Goal: Information Seeking & Learning: Learn about a topic

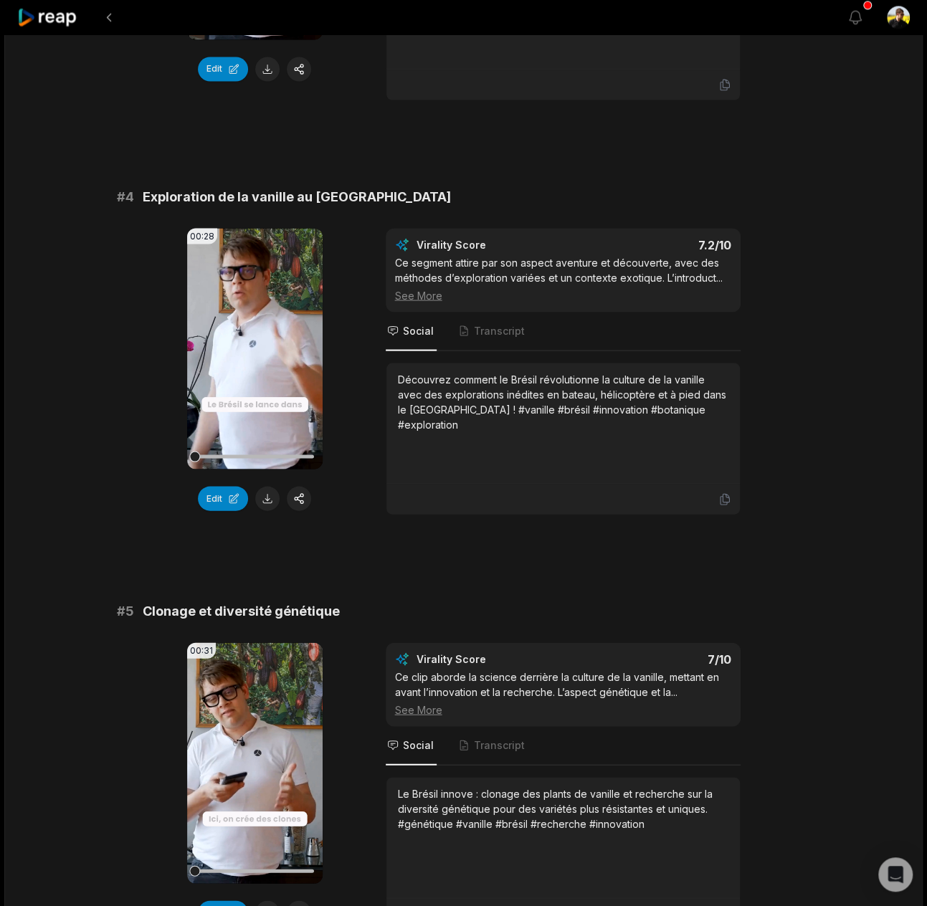
click at [265, 186] on span "Exploration de la vanille au [GEOGRAPHIC_DATA]" at bounding box center [297, 196] width 308 height 20
copy span "Exploration de la vanille au [GEOGRAPHIC_DATA]"
click at [524, 372] on div "Découvrez comment le Brésil révolutionne la culture de la vanille avec des expl…" at bounding box center [563, 401] width 331 height 60
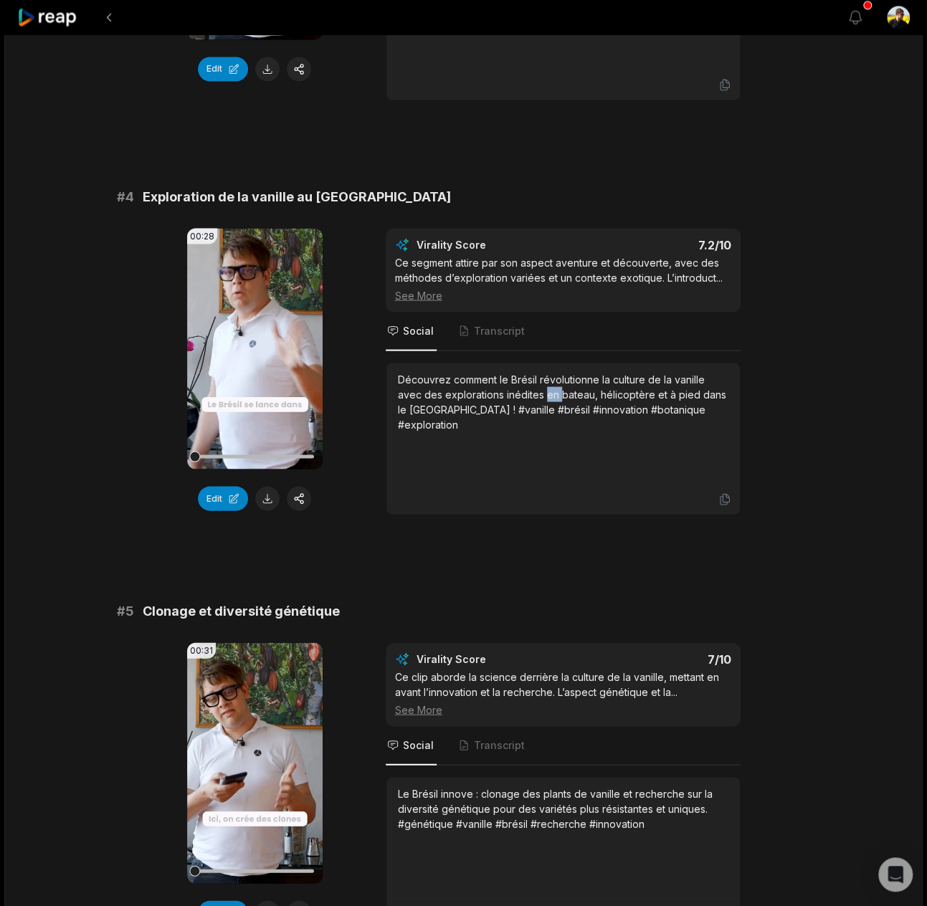
click at [524, 372] on div "Découvrez comment le Brésil révolutionne la culture de la vanille avec des expl…" at bounding box center [563, 401] width 331 height 60
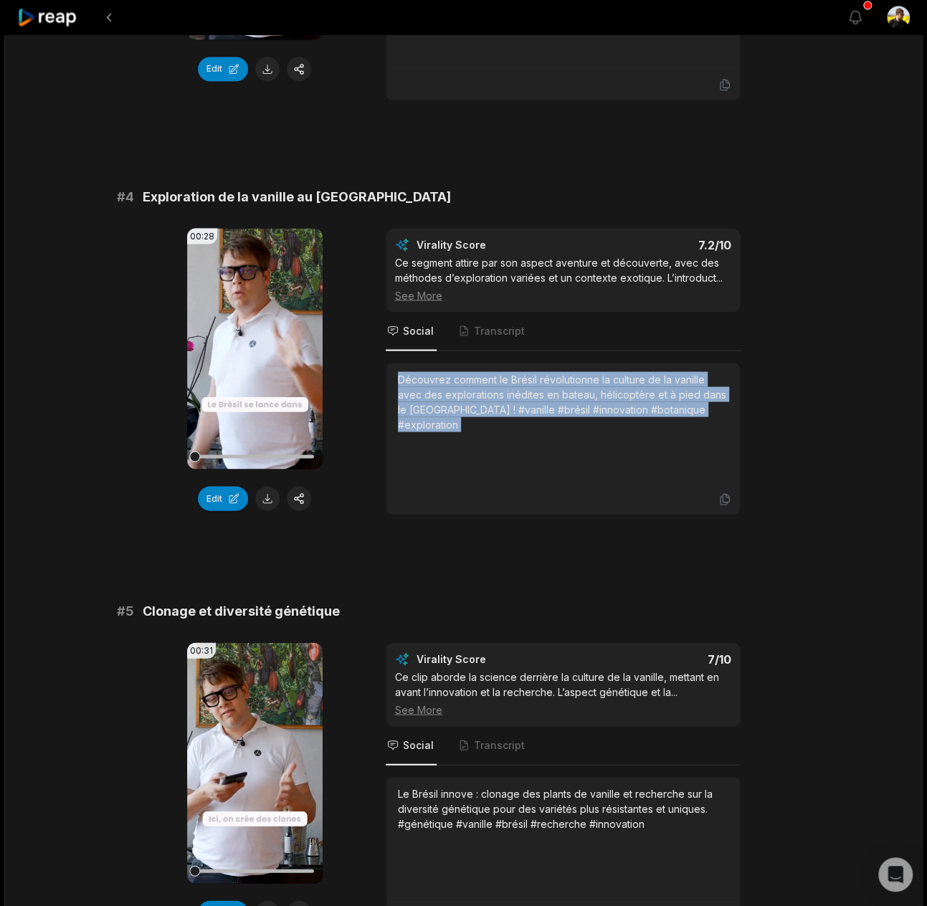
click at [524, 372] on div "Découvrez comment le Brésil révolutionne la culture de la vanille avec des expl…" at bounding box center [563, 401] width 331 height 60
copy div "Découvrez comment le Brésil révolutionne la culture de la vanille avec des expl…"
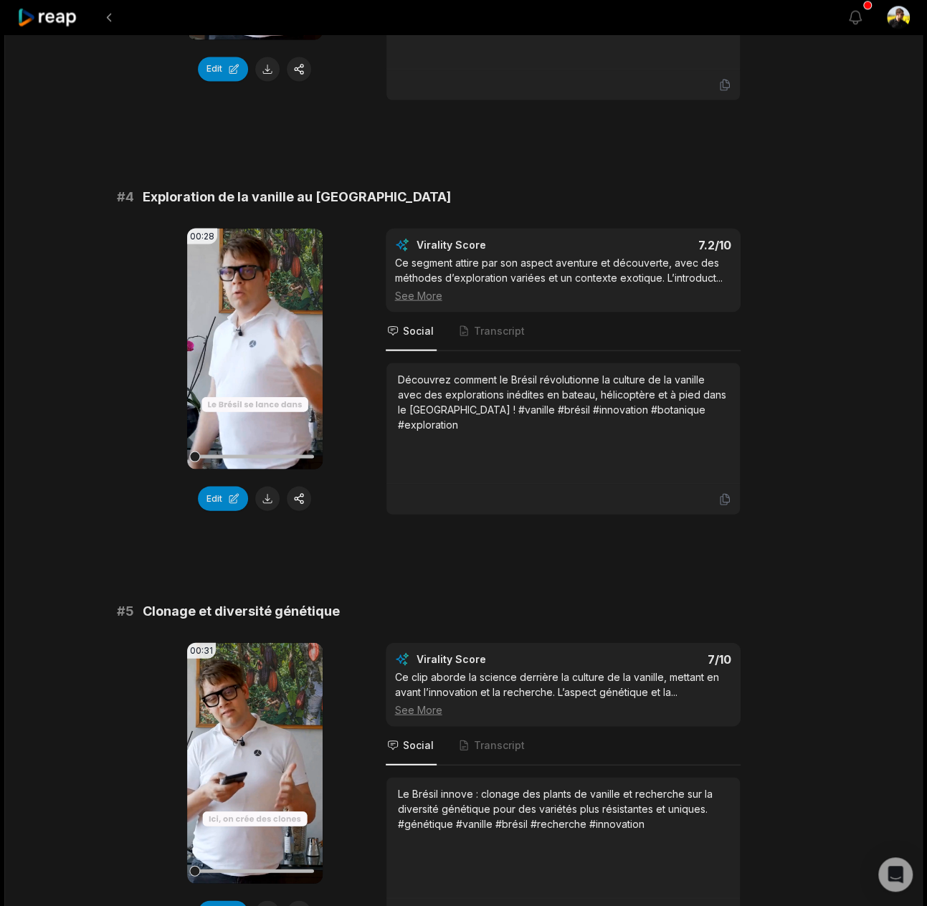
click at [276, 186] on span "Exploration de la vanille au [GEOGRAPHIC_DATA]" at bounding box center [297, 196] width 308 height 20
copy span "Exploration de la vanille au [GEOGRAPHIC_DATA]"
click at [481, 371] on div "Découvrez comment le Brésil révolutionne la culture de la vanille avec des expl…" at bounding box center [563, 401] width 331 height 60
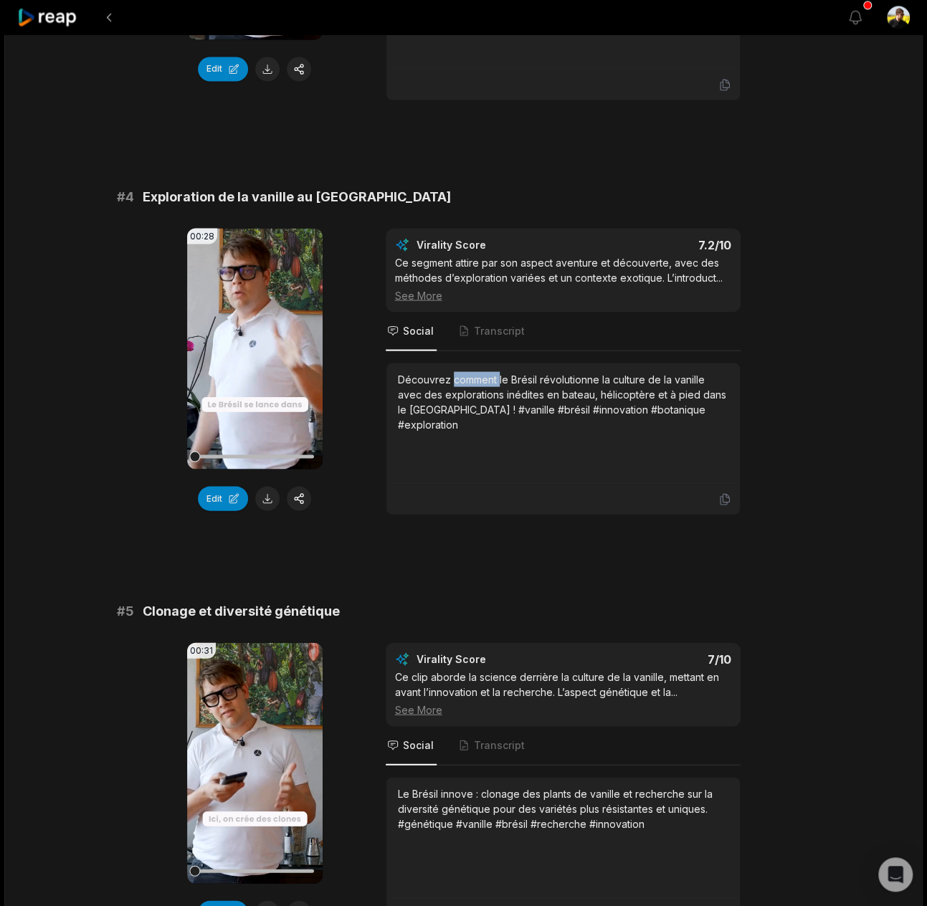
click at [481, 371] on div "Découvrez comment le Brésil révolutionne la culture de la vanille avec des expl…" at bounding box center [563, 401] width 331 height 60
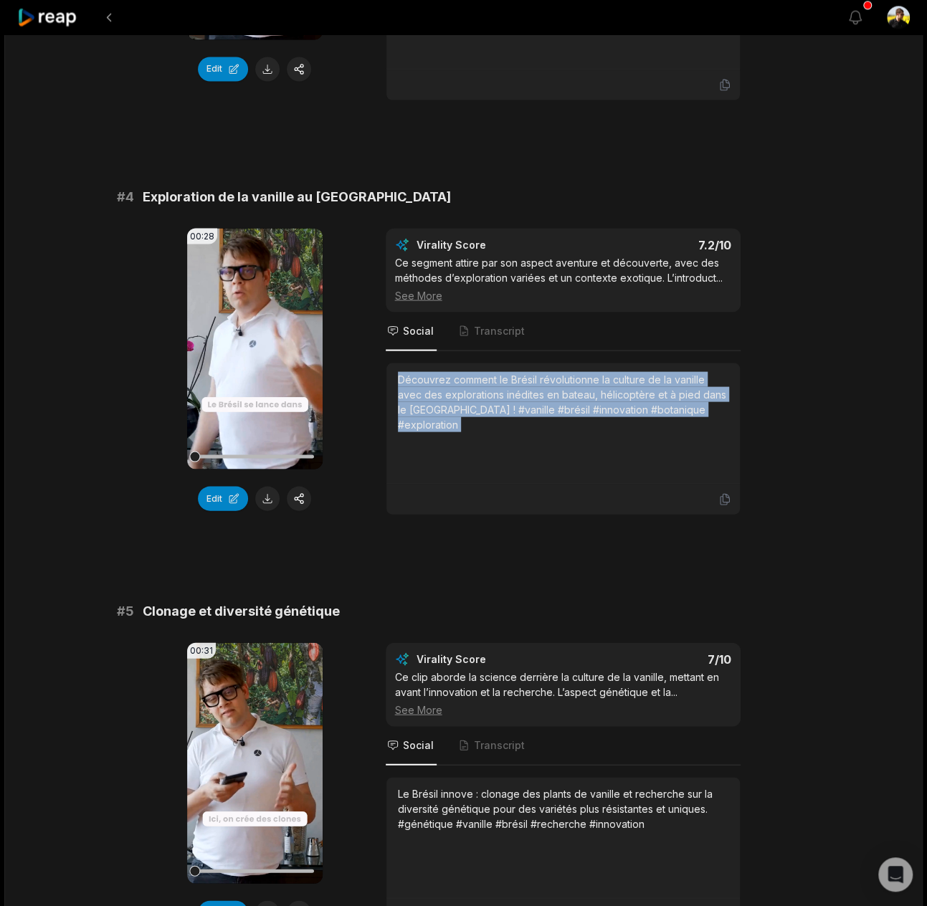
click at [481, 371] on div "Découvrez comment le Brésil révolutionne la culture de la vanille avec des expl…" at bounding box center [563, 401] width 331 height 60
copy div "Découvrez comment le Brésil révolutionne la culture de la vanille avec des expl…"
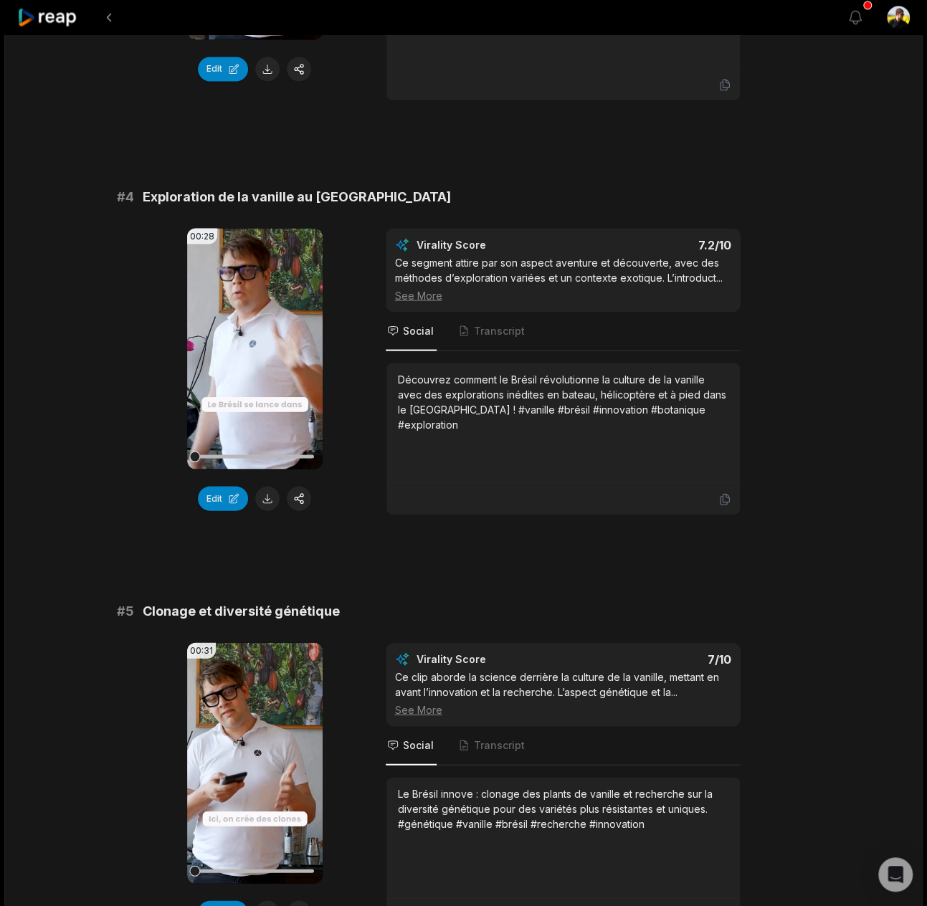
click at [498, 786] on div "Le Brésil innove : clonage des plants de vanille et recherche sur la diversité …" at bounding box center [563, 808] width 331 height 45
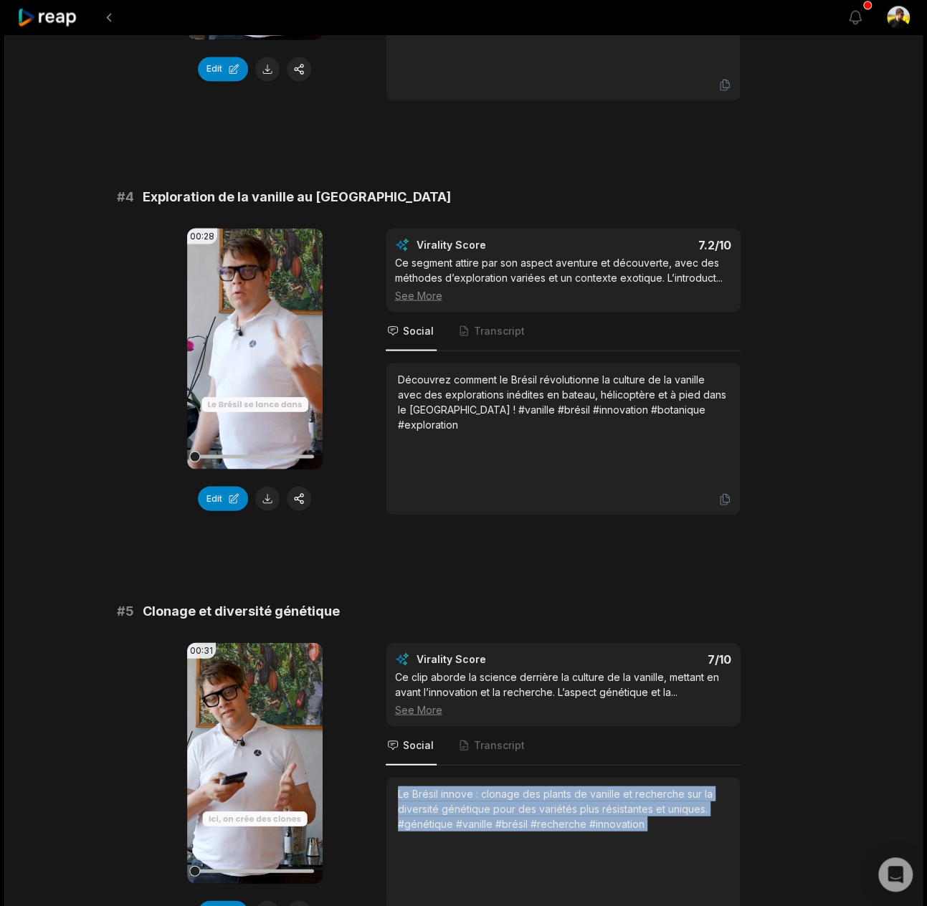
click at [498, 786] on div "Le Brésil innove : clonage des plants de vanille et recherche sur la diversité …" at bounding box center [563, 808] width 331 height 45
copy div "Le Brésil innove : clonage des plants de vanille et recherche sur la diversité …"
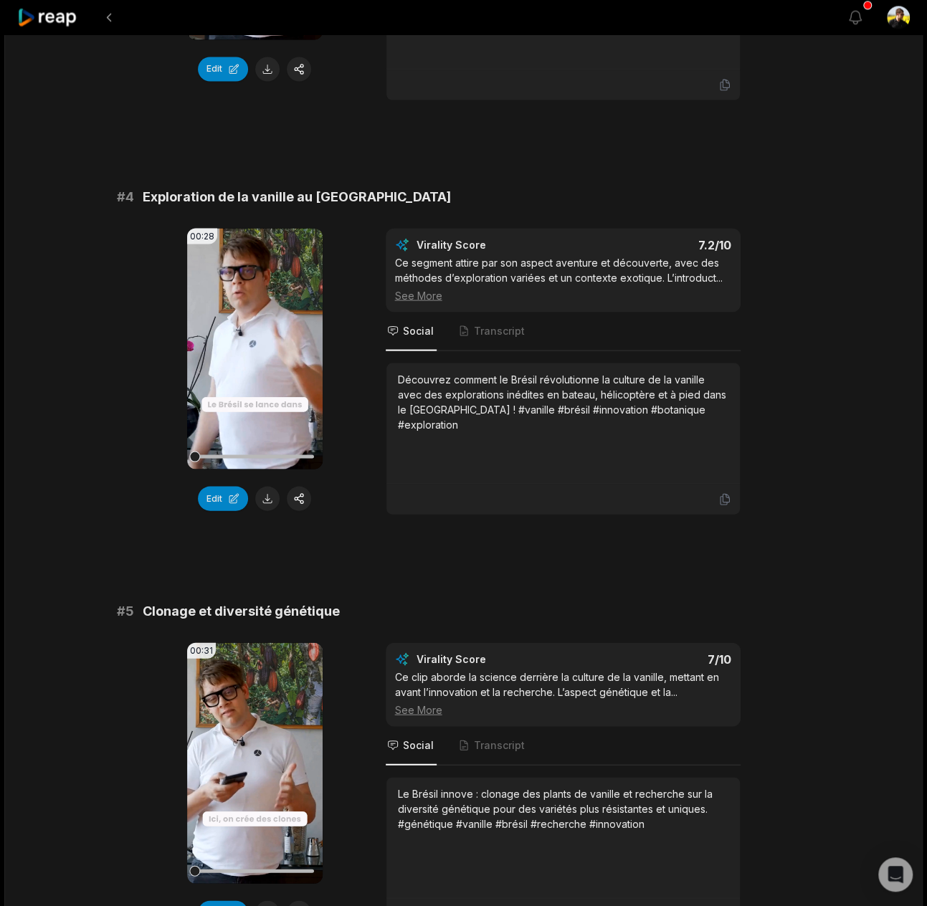
click at [262, 601] on span "Clonage et diversité génétique" at bounding box center [241, 611] width 197 height 20
copy span "Clonage et diversité génétique"
click at [474, 786] on div "Le Brésil innove : clonage des plants de vanille et recherche sur la diversité …" at bounding box center [563, 808] width 331 height 45
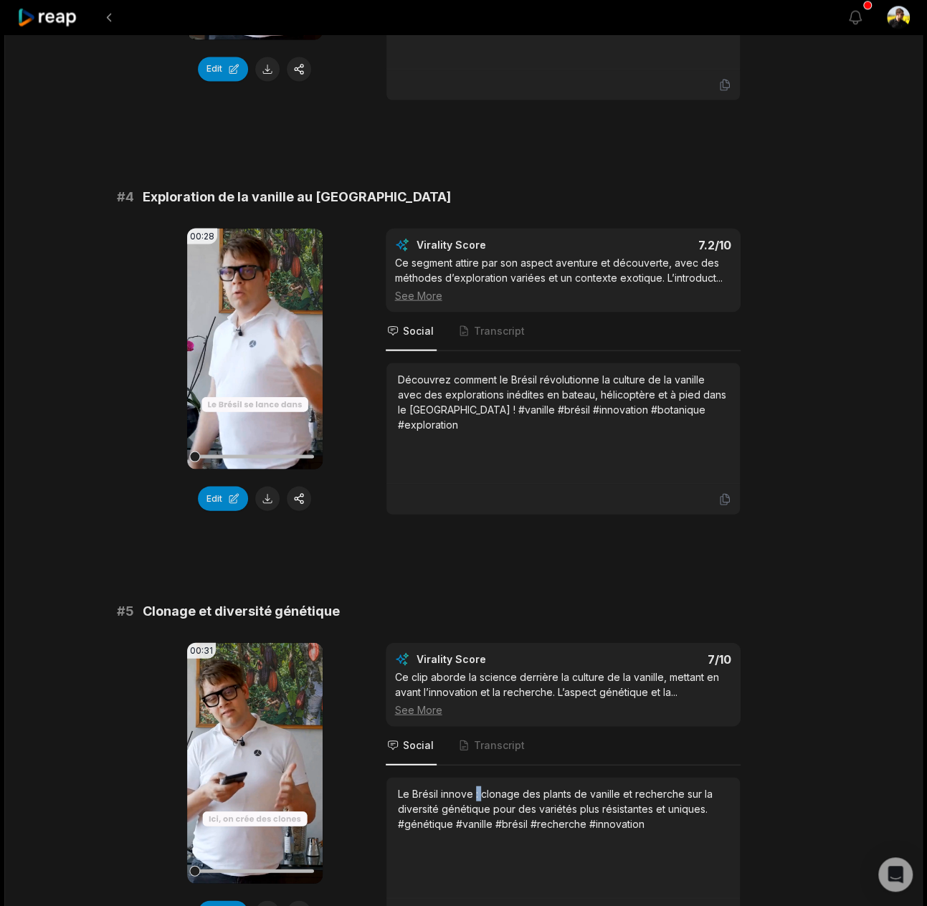
click at [474, 786] on div "Le Brésil innove : clonage des plants de vanille et recherche sur la diversité …" at bounding box center [563, 808] width 331 height 45
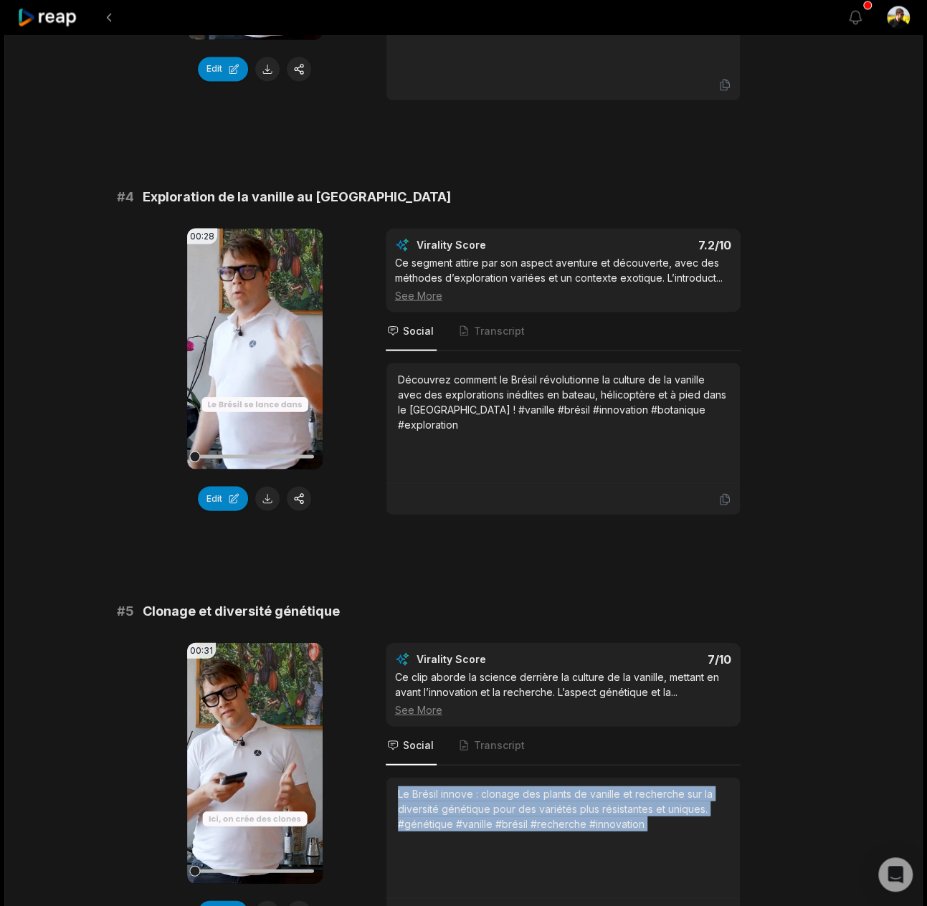
click at [474, 786] on div "Le Brésil innove : clonage des plants de vanille et recherche sur la diversité …" at bounding box center [563, 808] width 331 height 45
copy div "Le Brésil innove : clonage des plants de vanille et recherche sur la diversité …"
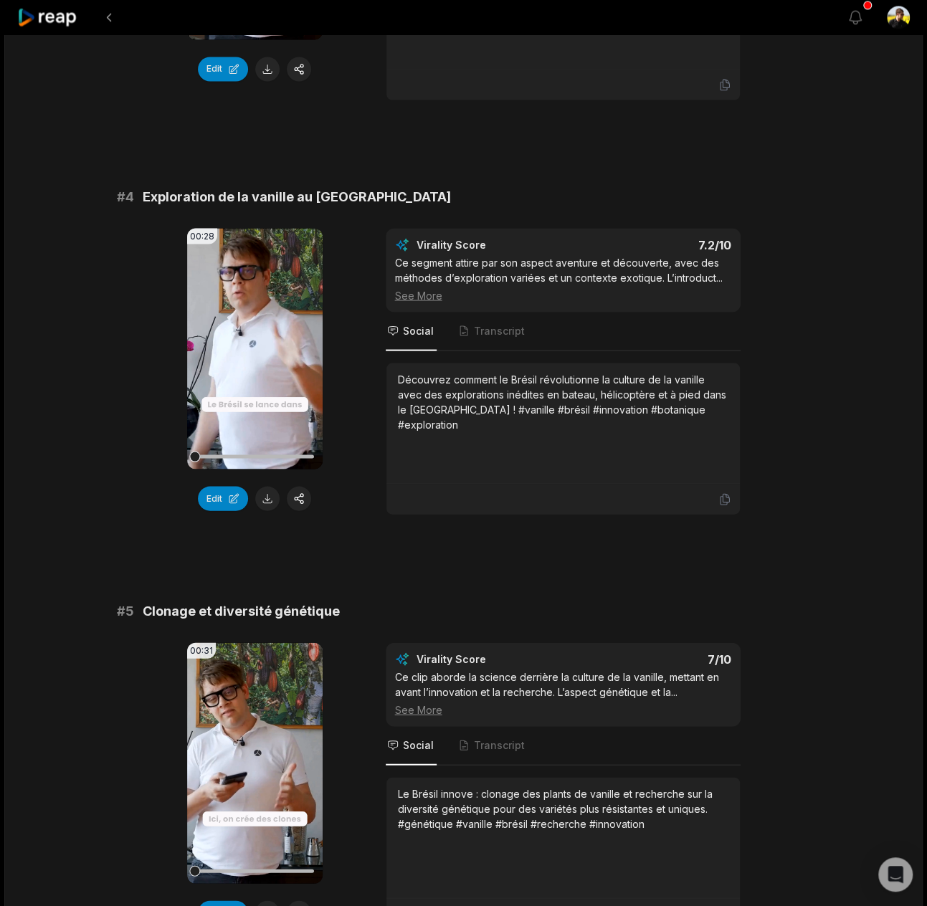
click at [303, 601] on span "Clonage et diversité génétique" at bounding box center [241, 611] width 197 height 20
copy span "Clonage et diversité génétique"
click at [528, 786] on div "Le Brésil innove : clonage des plants de vanille et recherche sur la diversité …" at bounding box center [563, 808] width 331 height 45
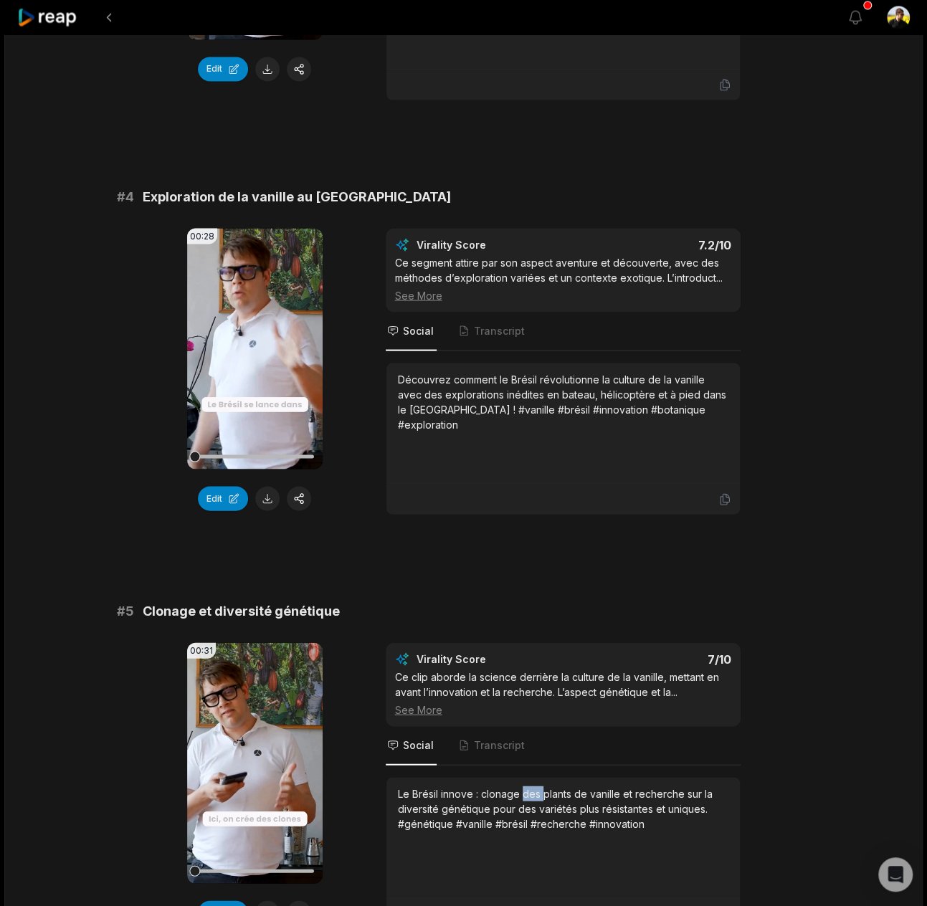
click at [528, 786] on div "Le Brésil innove : clonage des plants de vanille et recherche sur la diversité …" at bounding box center [563, 808] width 331 height 45
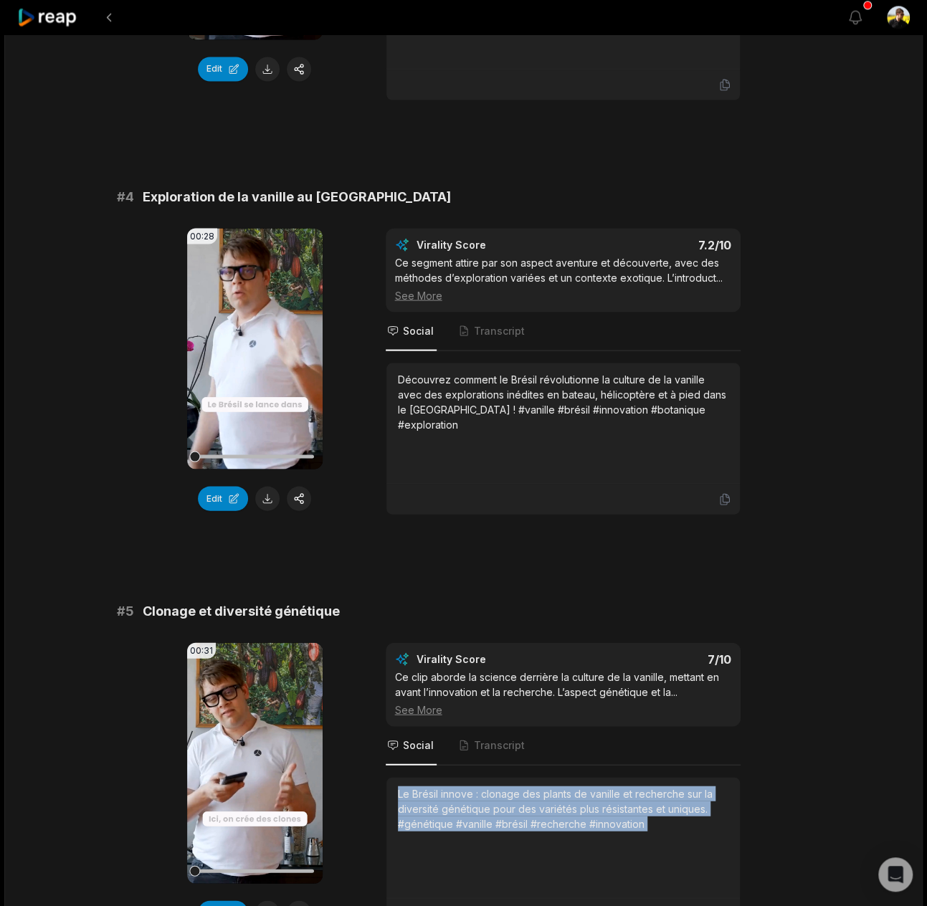
click at [528, 786] on div "Le Brésil innove : clonage des plants de vanille et recherche sur la diversité …" at bounding box center [563, 808] width 331 height 45
copy div "Le Brésil innove : clonage des plants de vanille et recherche sur la diversité …"
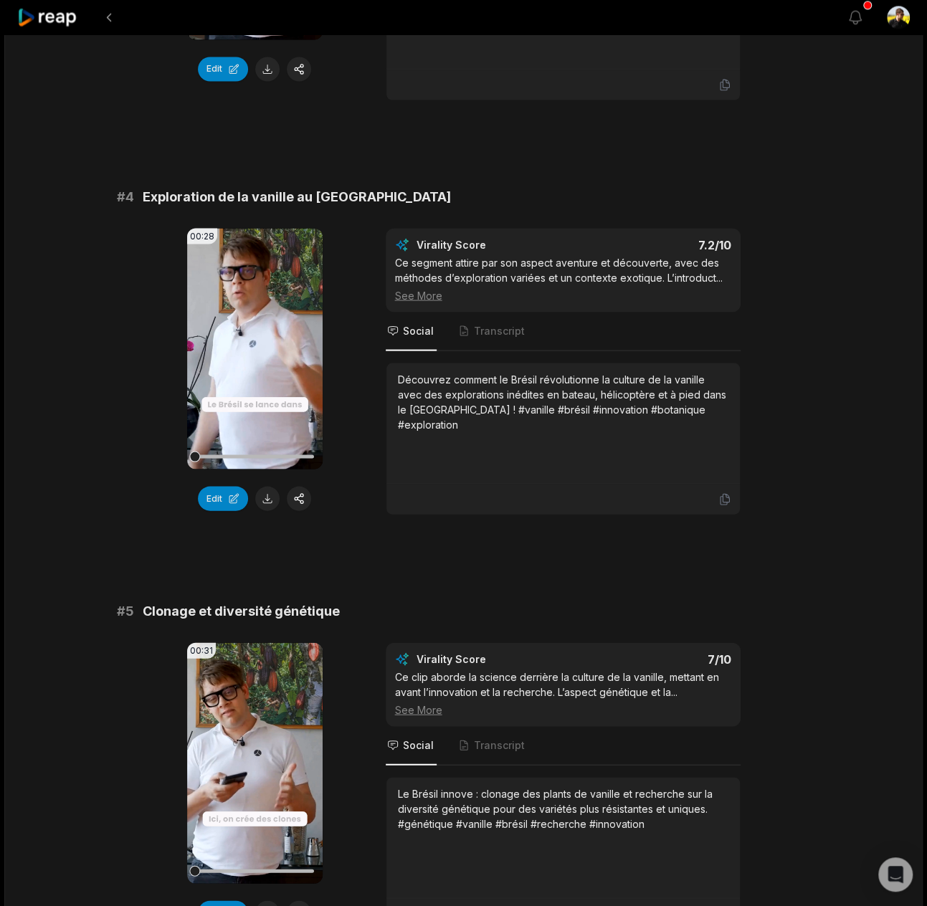
click at [265, 574] on div "# 1 Sélection génétique et arômes uniques 00:27 Your browser does not support m…" at bounding box center [464, 550] width 694 height 3245
click at [574, 786] on div "Le Brésil innove : clonage des plants de vanille et recherche sur la diversité …" at bounding box center [563, 808] width 331 height 45
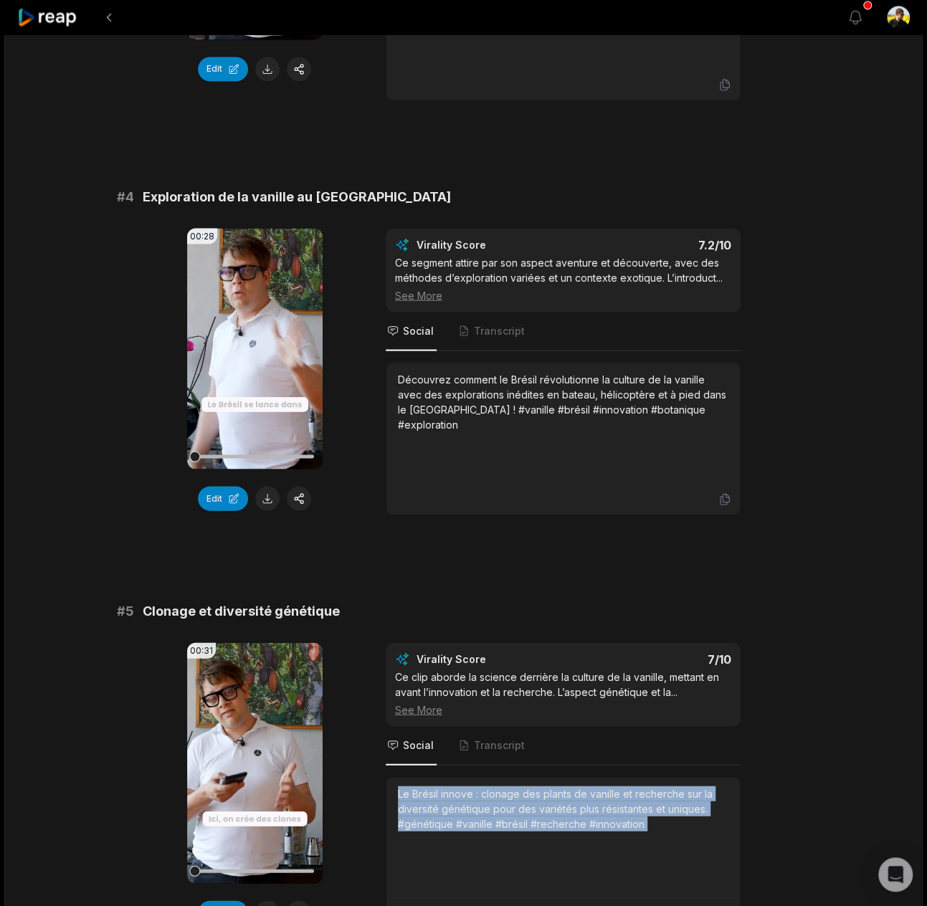
click at [574, 786] on div "Le Brésil innove : clonage des plants de vanille et recherche sur la diversité …" at bounding box center [563, 808] width 331 height 45
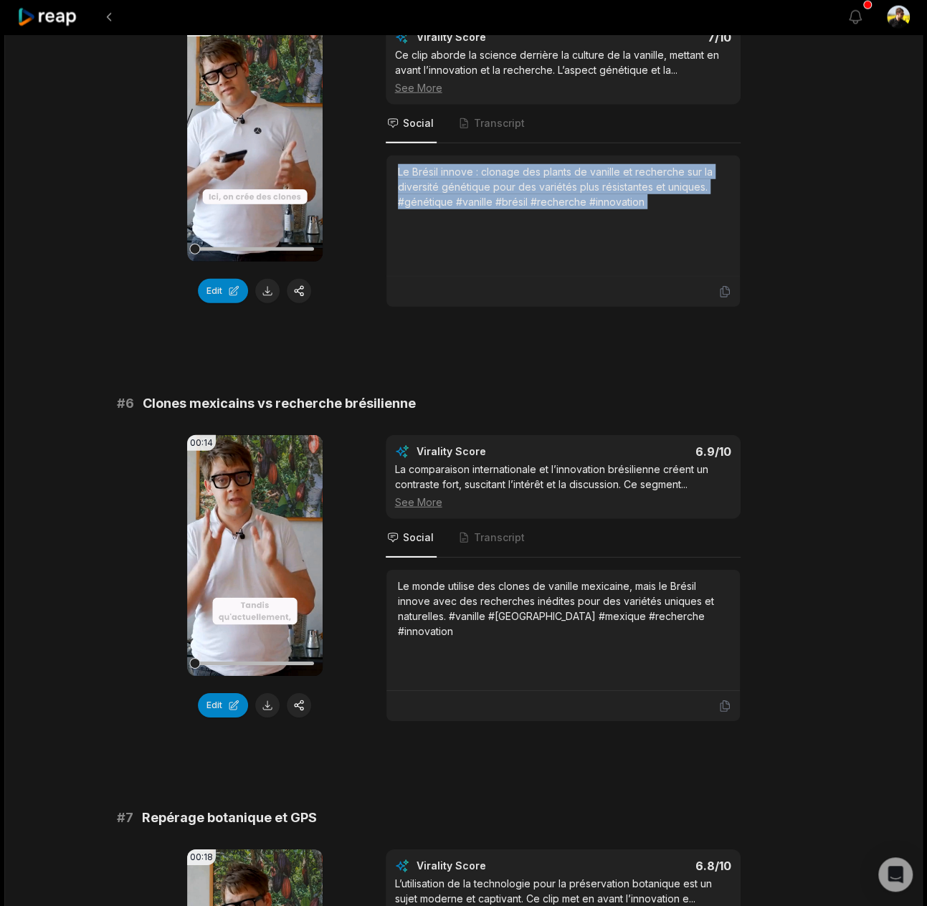
scroll to position [2486, 0]
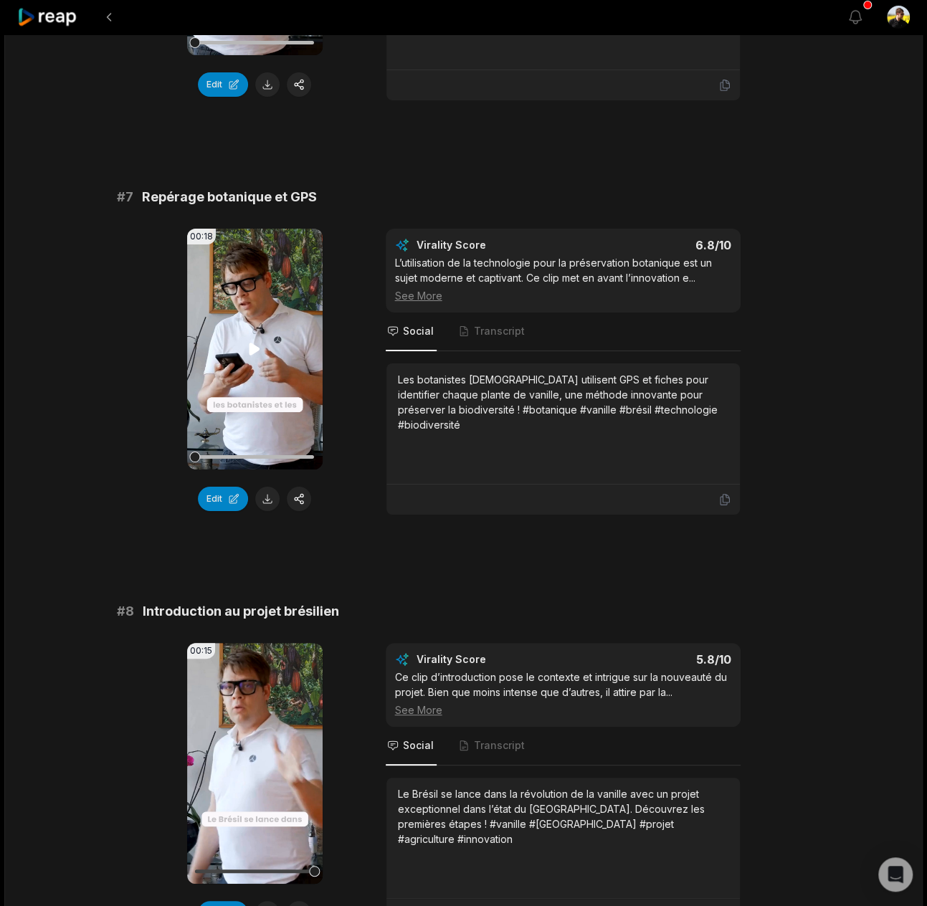
click at [272, 303] on video "Your browser does not support mp4 format." at bounding box center [255, 349] width 136 height 241
click at [310, 602] on span "Introduction au projet brésilien" at bounding box center [241, 612] width 196 height 20
click at [264, 487] on button at bounding box center [267, 499] width 24 height 24
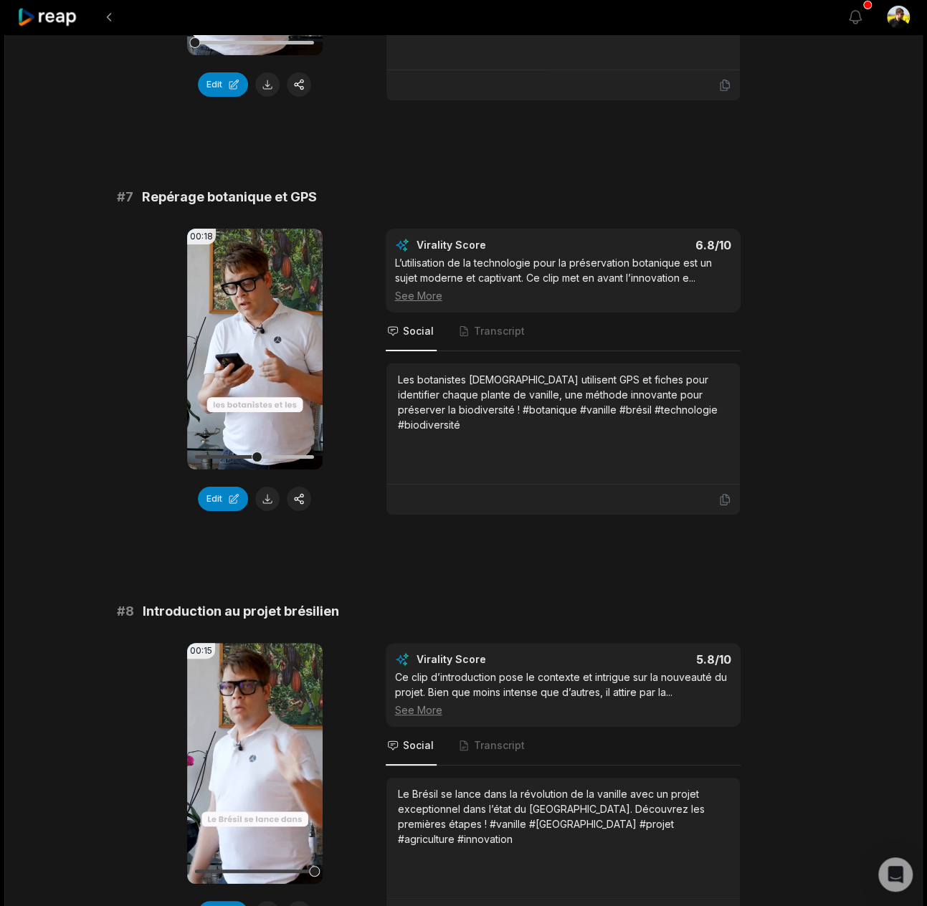
click at [502, 787] on div "Le Brésil se lance dans la révolution de la vanille avec un projet exceptionnel…" at bounding box center [563, 817] width 331 height 60
click at [499, 787] on div "Le Brésil se lance dans la révolution de la vanille avec un projet exceptionnel…" at bounding box center [563, 817] width 331 height 60
click at [497, 787] on div "Le Brésil se lance dans la révolution de la vanille avec un projet exceptionnel…" at bounding box center [563, 817] width 331 height 60
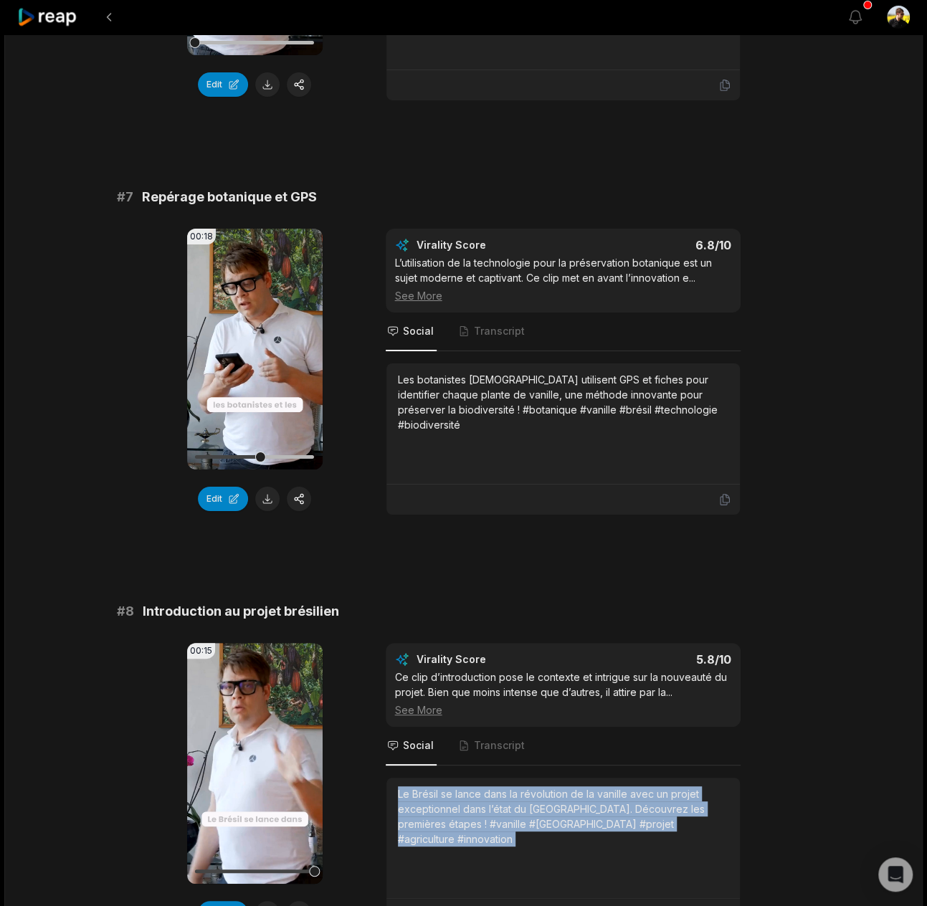
click at [497, 787] on div "Le Brésil se lance dans la révolution de la vanille avec un projet exceptionnel…" at bounding box center [563, 817] width 331 height 60
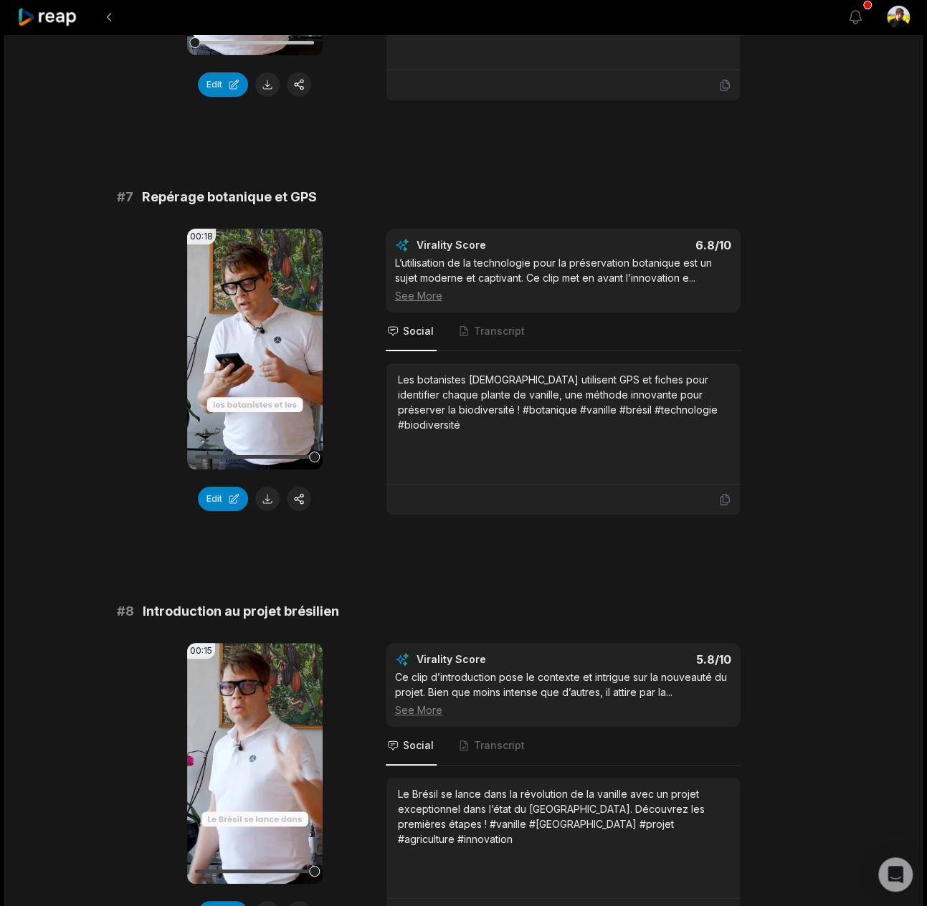
click at [275, 602] on span "Introduction au projet brésilien" at bounding box center [241, 612] width 196 height 20
click at [466, 800] on div "Le Brésil se lance dans la révolution de la vanille avec un projet exceptionnel…" at bounding box center [563, 817] width 331 height 60
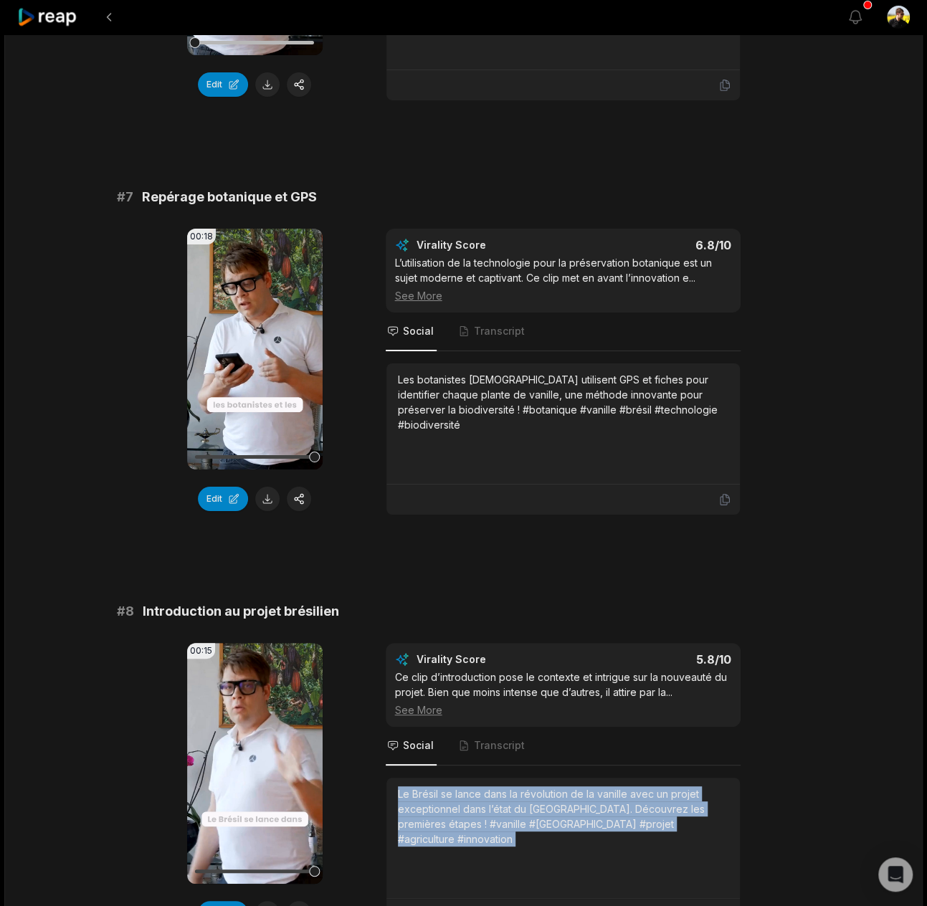
click at [466, 800] on div "Le Brésil se lance dans la révolution de la vanille avec un projet exceptionnel…" at bounding box center [563, 817] width 331 height 60
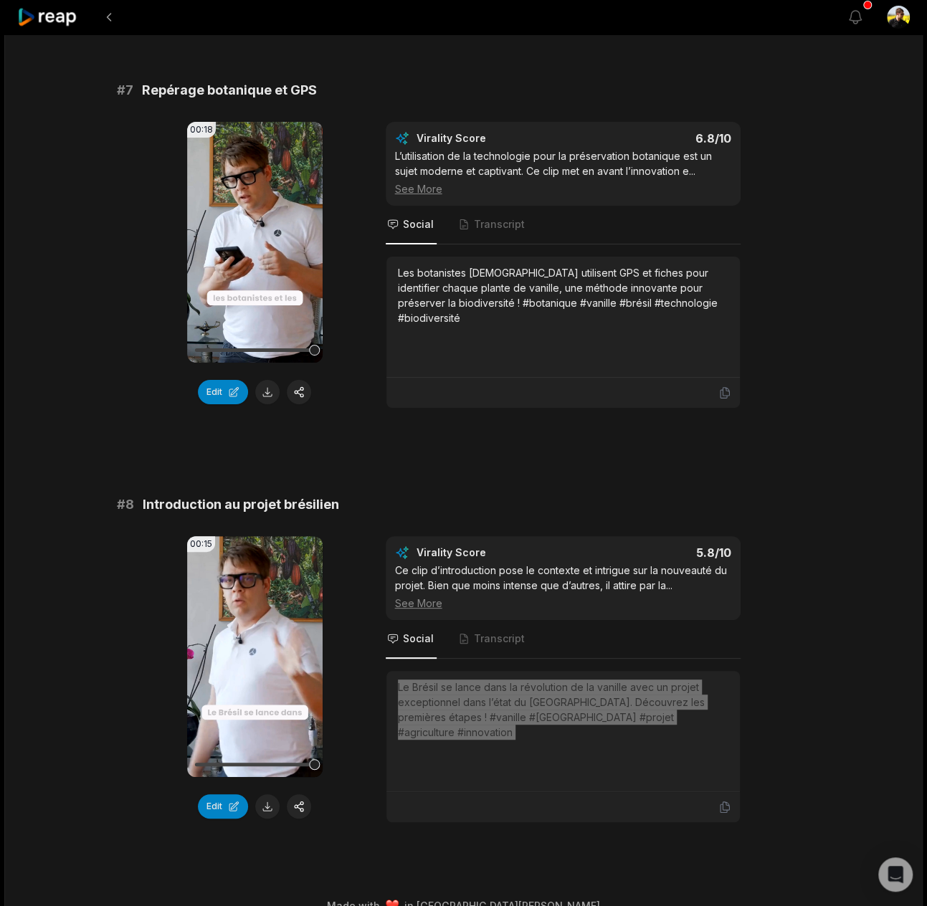
scroll to position [1971, 0]
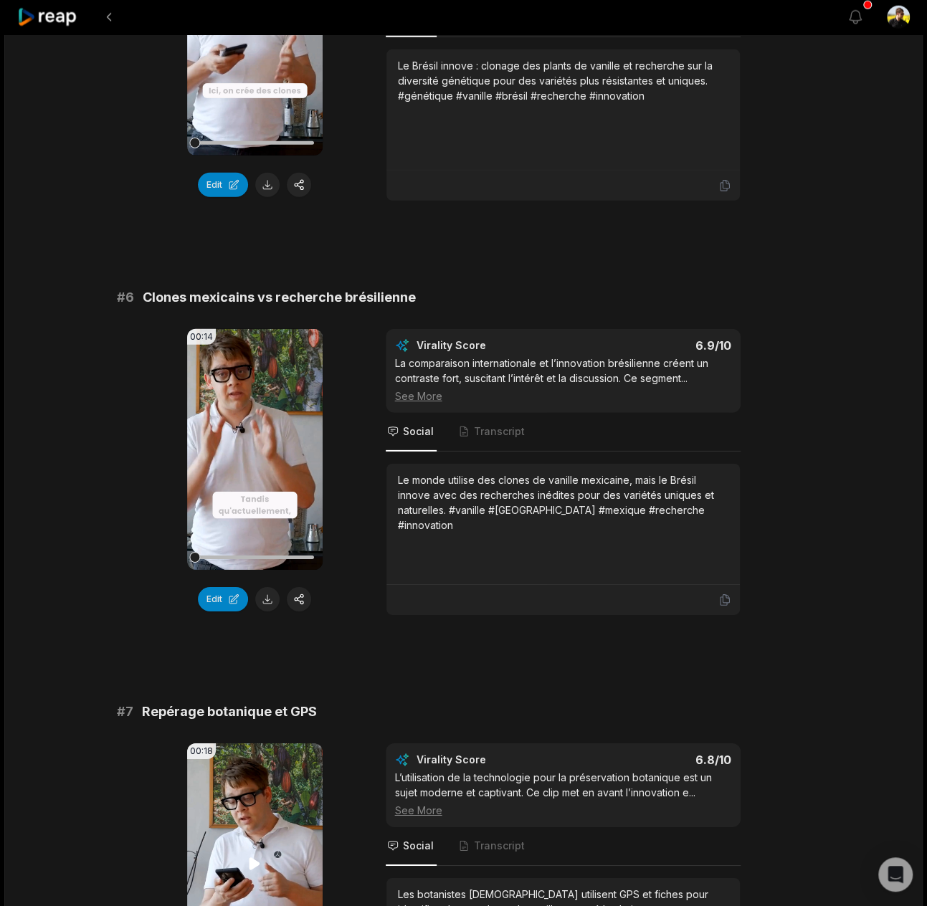
click at [259, 856] on icon at bounding box center [254, 864] width 17 height 17
click at [250, 856] on icon at bounding box center [254, 864] width 17 height 17
click at [283, 702] on span "Repérage botanique et GPS" at bounding box center [229, 712] width 175 height 20
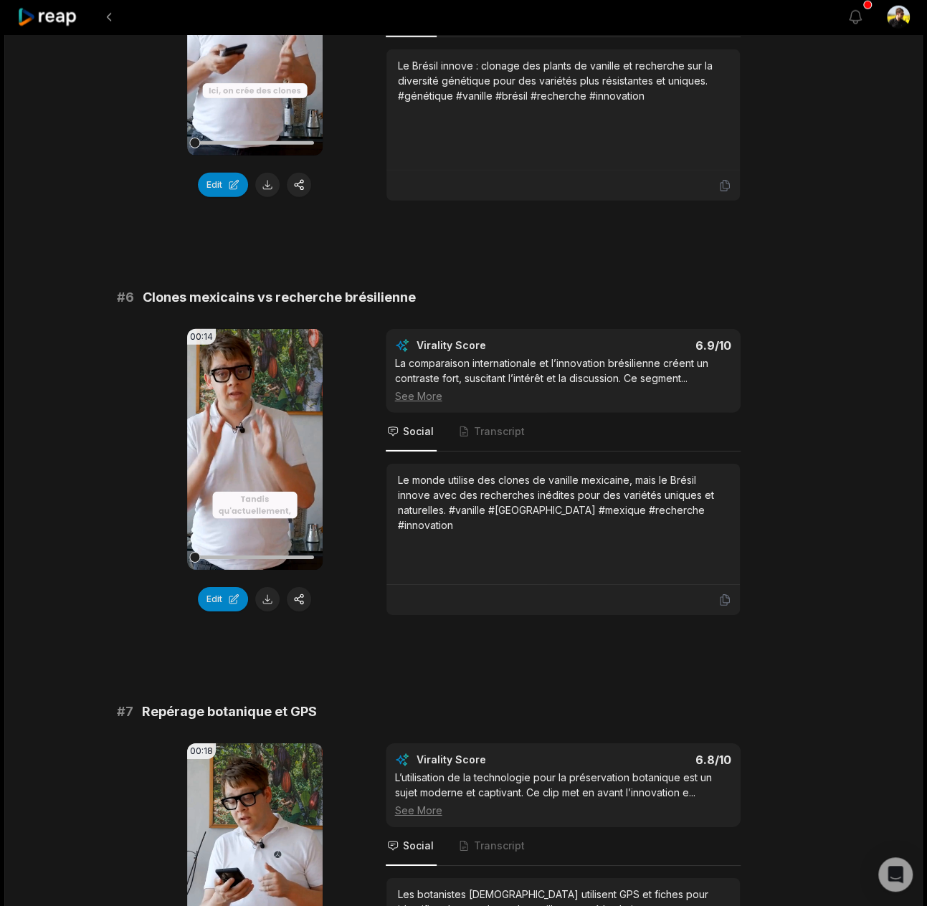
click at [427, 887] on div "Les botanistes [DEMOGRAPHIC_DATA] utilisent GPS et fiches pour identifier chaqu…" at bounding box center [563, 917] width 331 height 60
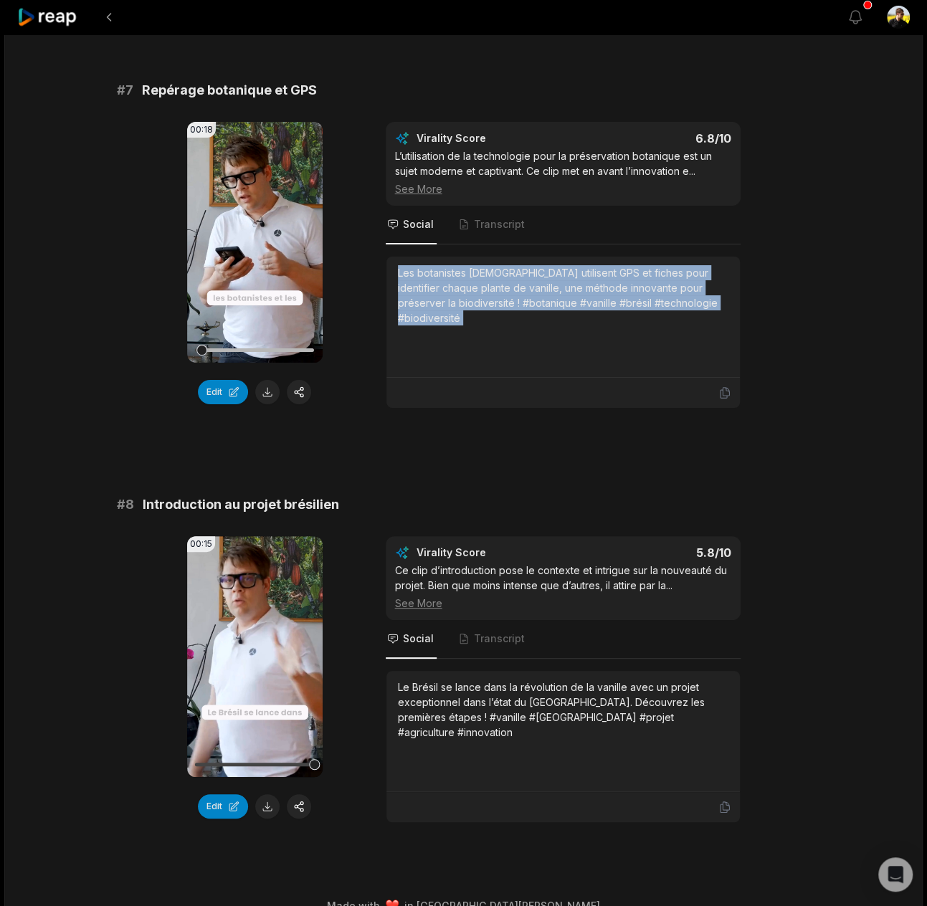
click at [518, 276] on div "Les botanistes [DEMOGRAPHIC_DATA] utilisent GPS et fiches pour identifier chaqu…" at bounding box center [563, 295] width 331 height 60
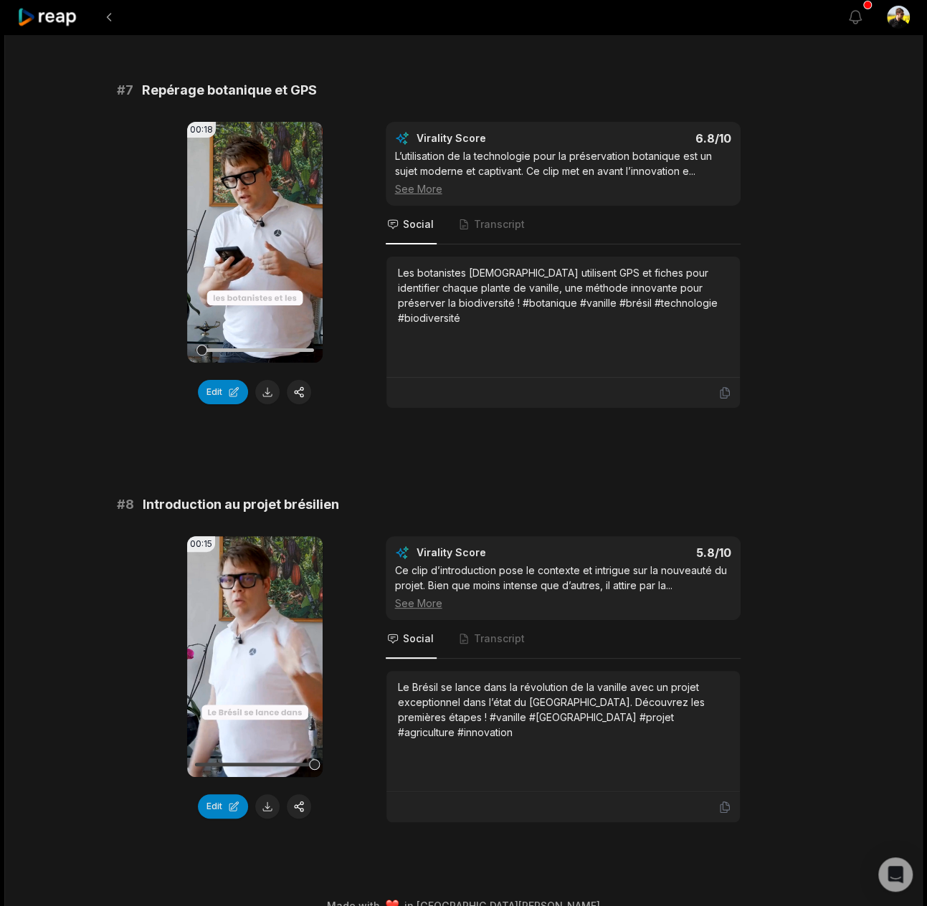
click at [531, 270] on div "Les botanistes [DEMOGRAPHIC_DATA] utilisent GPS et fiches pour identifier chaqu…" at bounding box center [563, 295] width 331 height 60
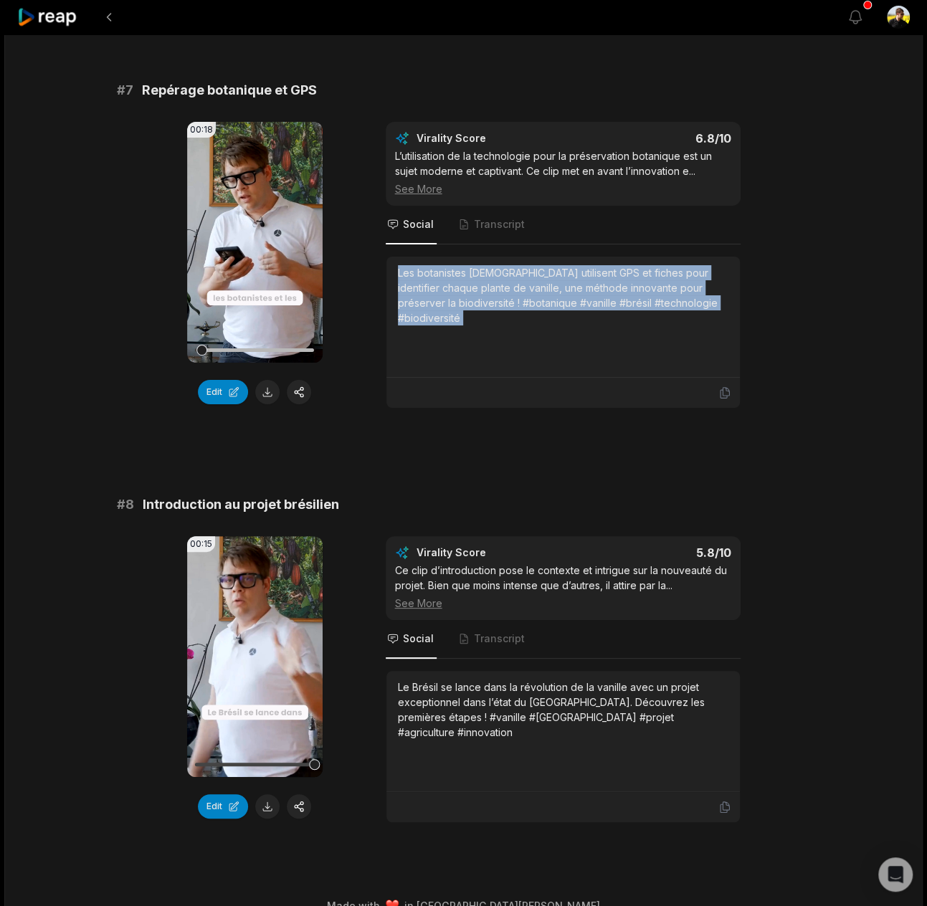
click at [531, 270] on div "Les botanistes [DEMOGRAPHIC_DATA] utilisent GPS et fiches pour identifier chaqu…" at bounding box center [563, 295] width 331 height 60
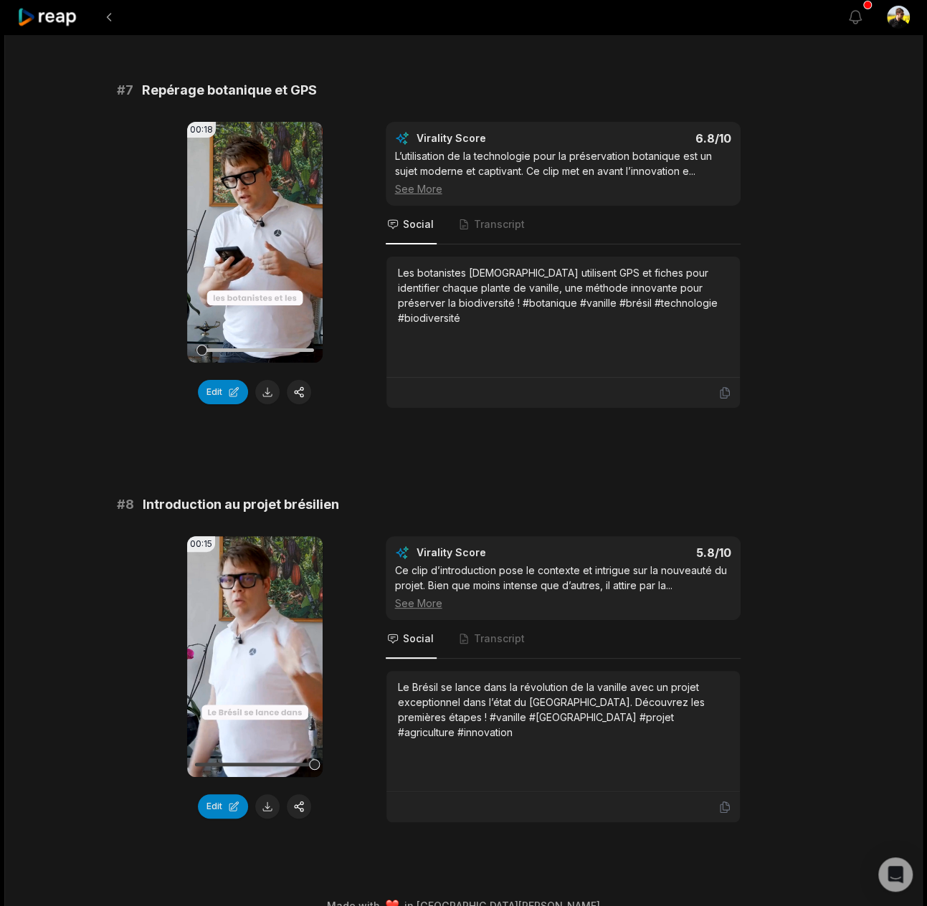
click at [498, 285] on div "Les botanistes [DEMOGRAPHIC_DATA] utilisent GPS et fiches pour identifier chaqu…" at bounding box center [563, 295] width 331 height 60
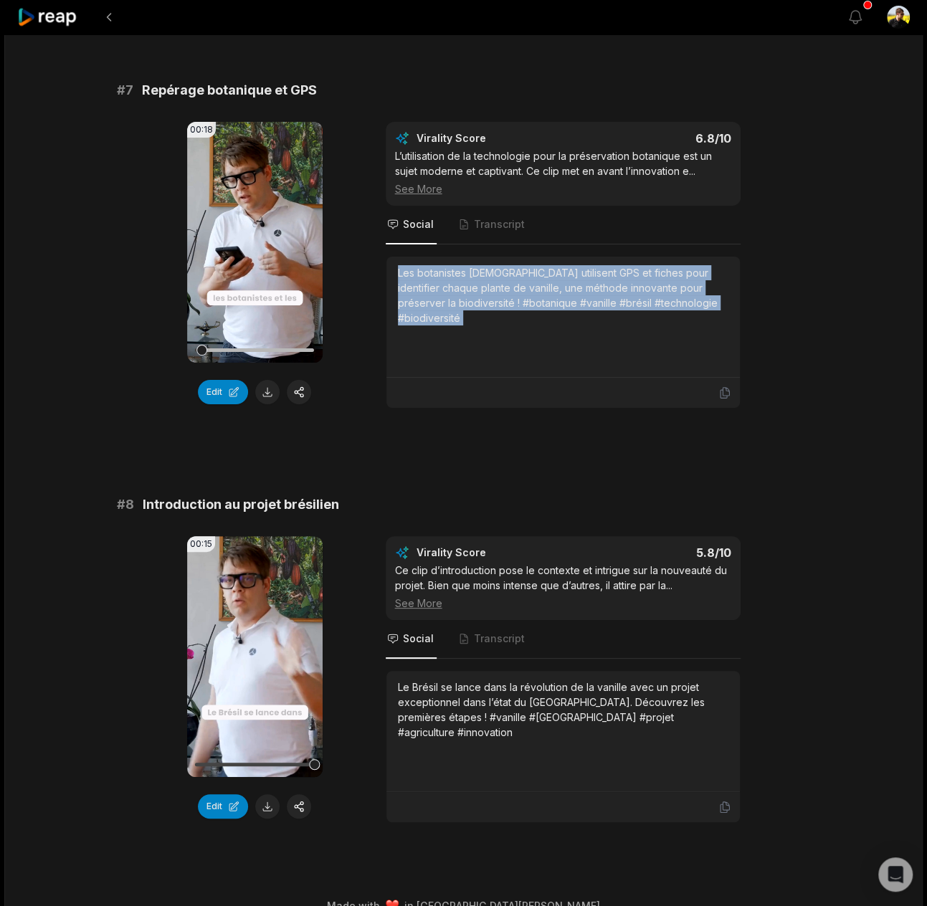
click at [498, 285] on div "Les botanistes [DEMOGRAPHIC_DATA] utilisent GPS et fiches pour identifier chaqu…" at bounding box center [563, 295] width 331 height 60
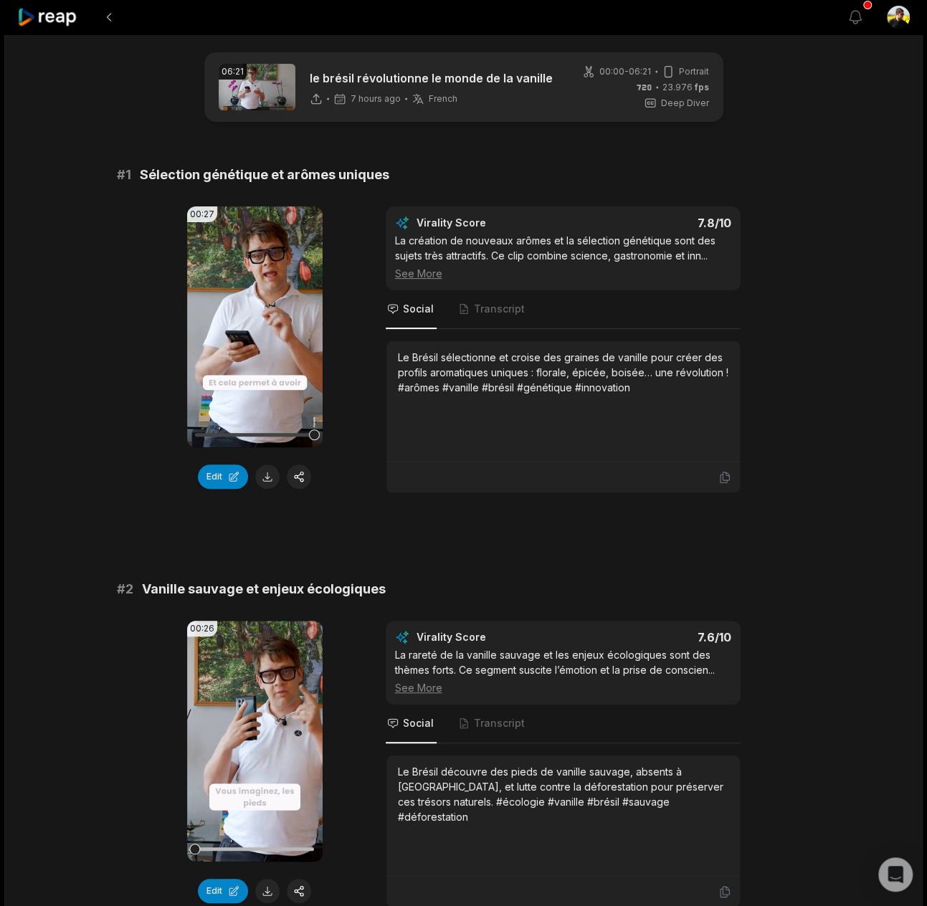
scroll to position [0, 0]
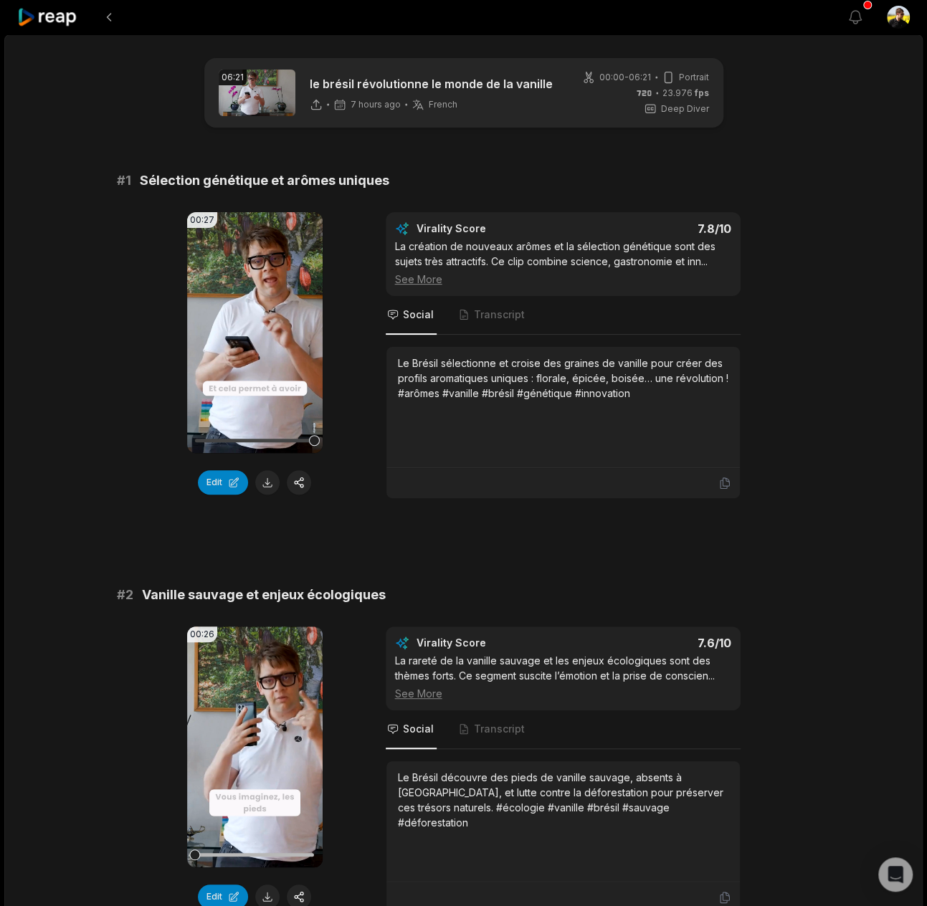
drag, startPoint x: 133, startPoint y: 163, endPoint x: 137, endPoint y: 148, distance: 14.8
click at [112, 22] on button at bounding box center [109, 17] width 26 height 26
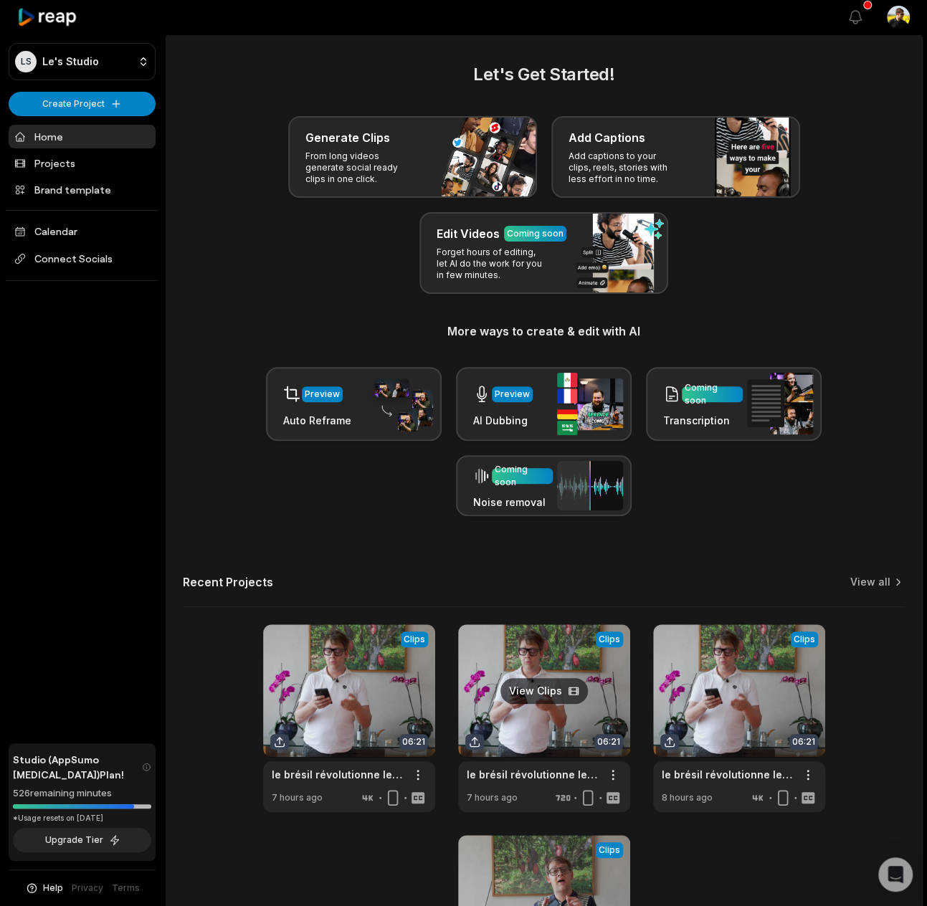
click at [550, 652] on link at bounding box center [544, 719] width 172 height 188
